Goal: Check status: Check status

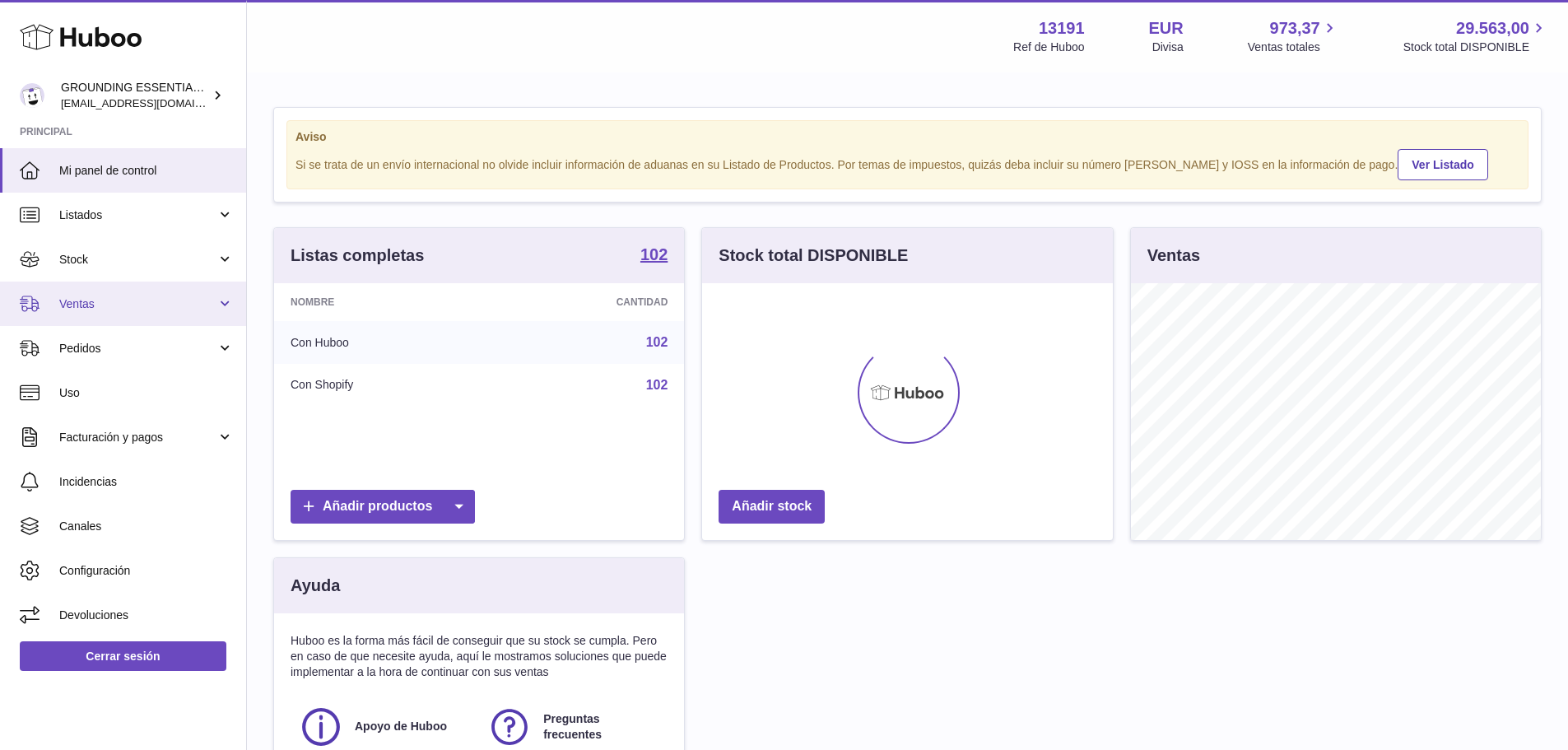
scroll to position [257, 411]
click at [115, 302] on span "Ventas" at bounding box center [138, 304] width 158 height 16
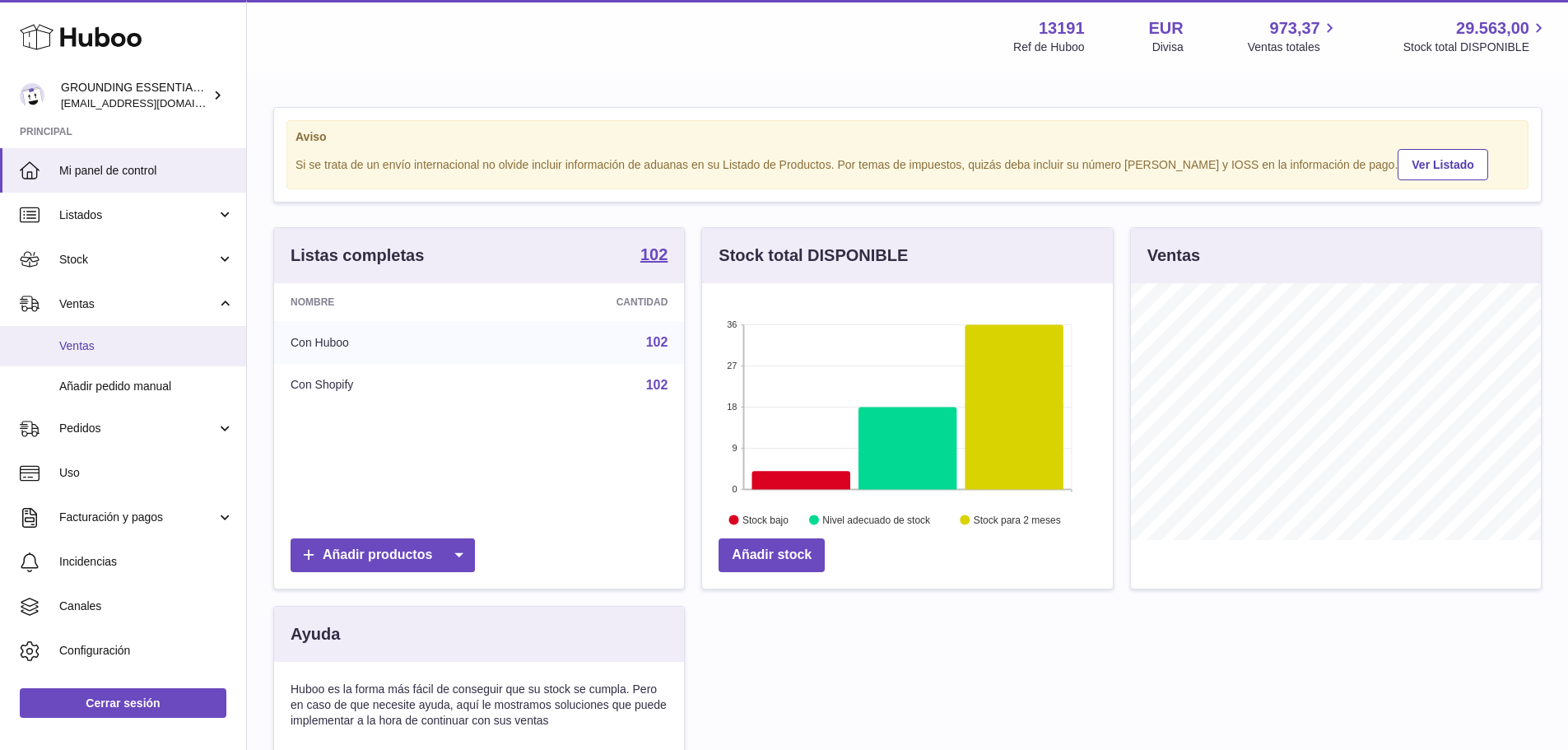
click at [114, 346] on span "Ventas" at bounding box center [147, 346] width 174 height 16
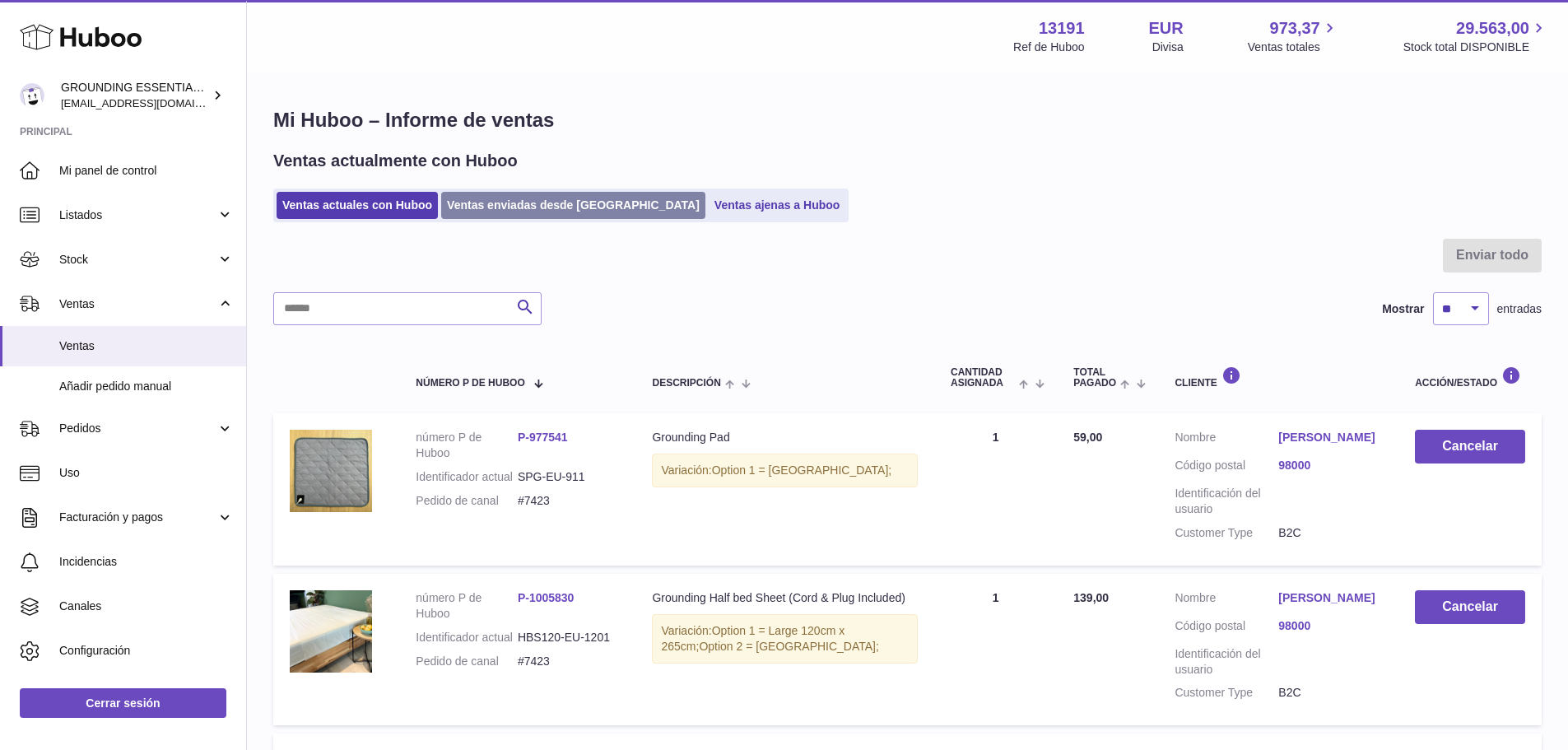
click at [521, 209] on link "Ventas enviadas desde [GEOGRAPHIC_DATA]" at bounding box center [573, 206] width 264 height 28
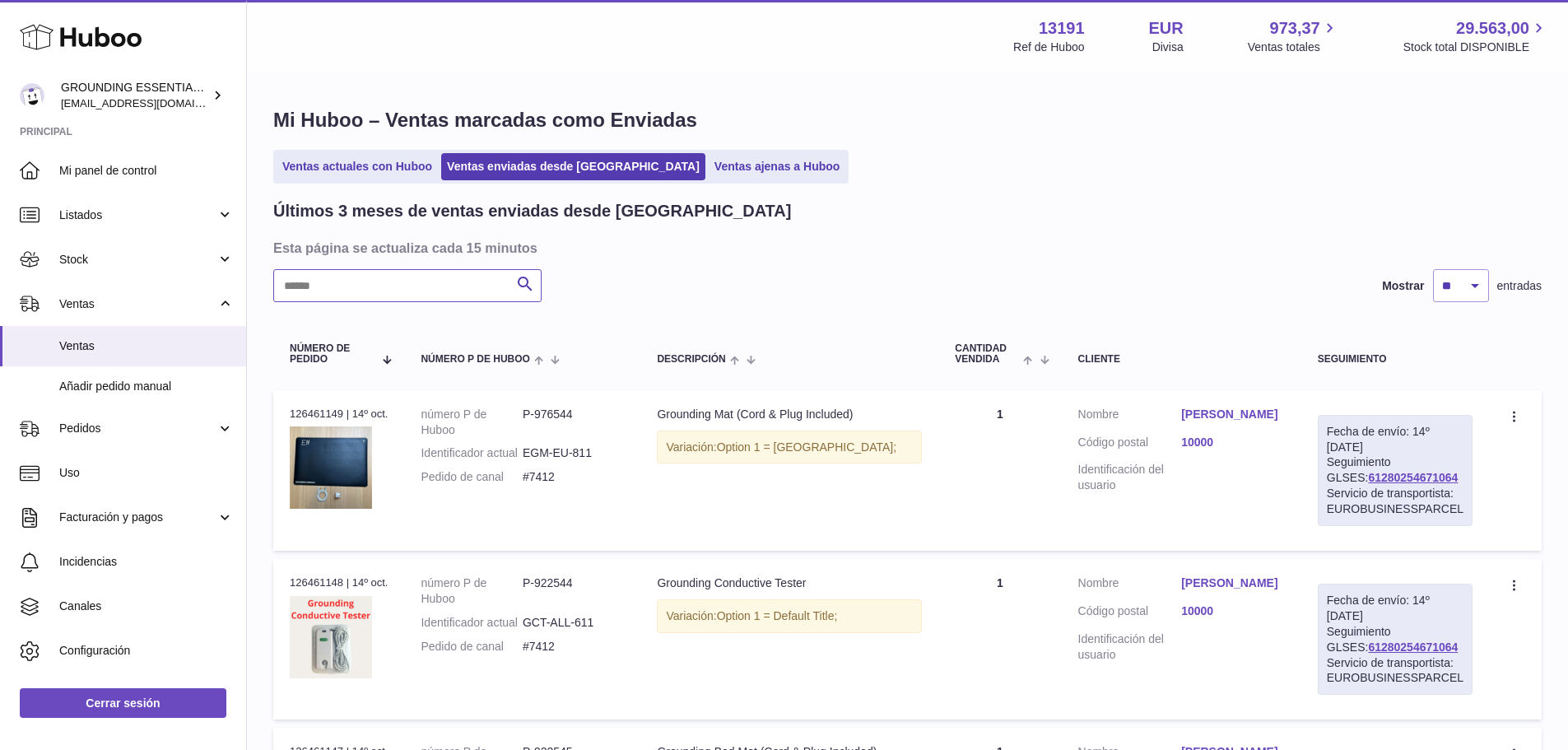
click at [424, 291] on input "text" at bounding box center [408, 286] width 269 height 33
paste input "*****"
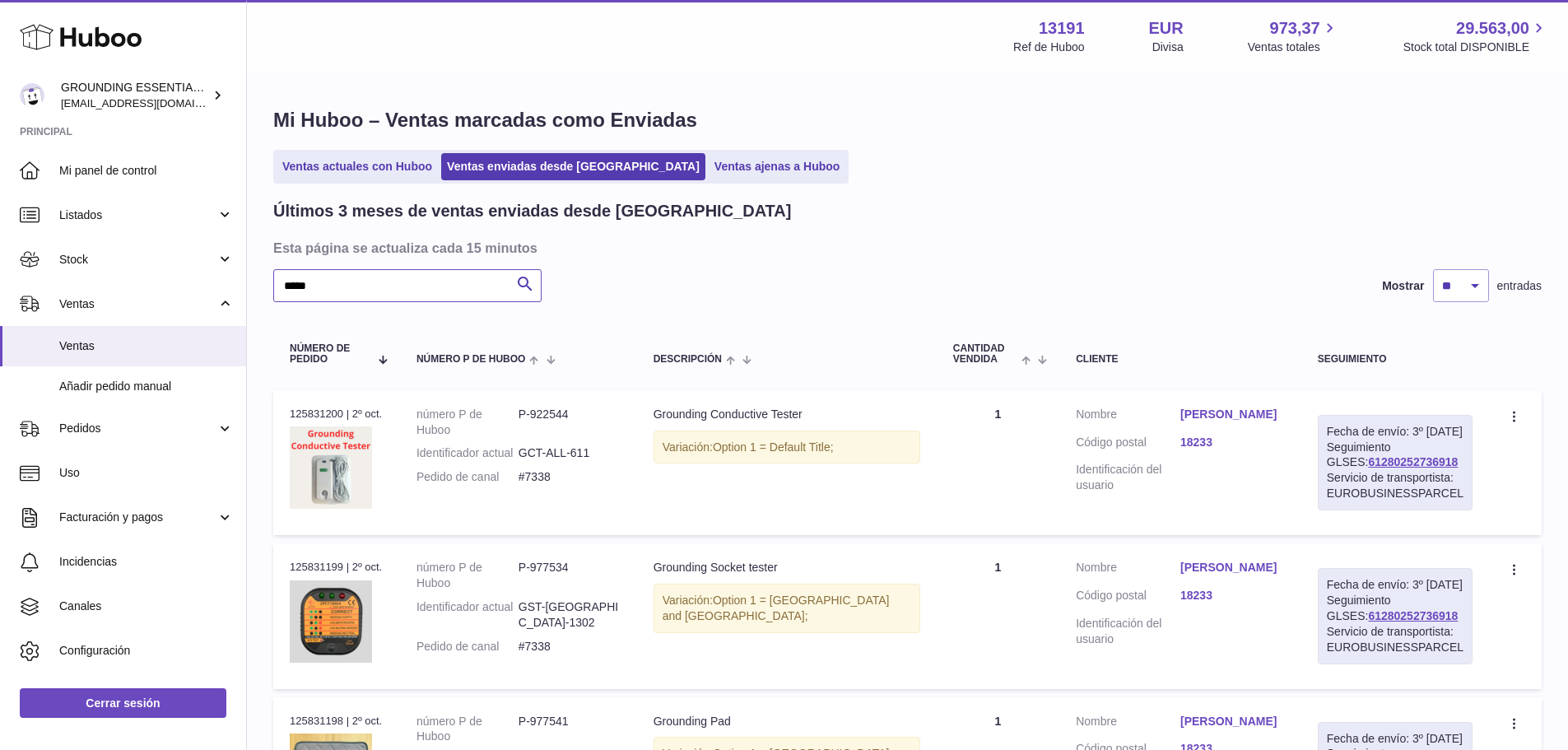
type input "*****"
drag, startPoint x: 1437, startPoint y: 477, endPoint x: 1341, endPoint y: 480, distance: 96.0
click at [1341, 480] on div "Fecha de envío: 3º oct. 2025 Seguimiento GLSES: 61280252736918 Servicio de tran…" at bounding box center [1395, 462] width 155 height 95
copy link "61280252736918"
click at [1411, 468] on link "61280252736918" at bounding box center [1413, 462] width 90 height 13
